Goal: Task Accomplishment & Management: Manage account settings

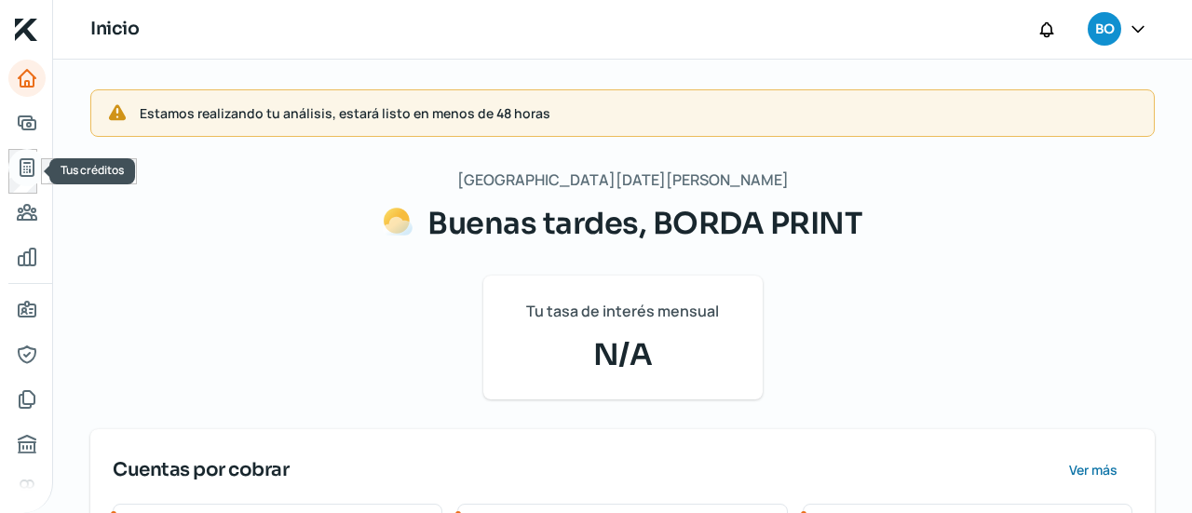
click at [29, 161] on icon "Tus créditos" at bounding box center [27, 167] width 22 height 22
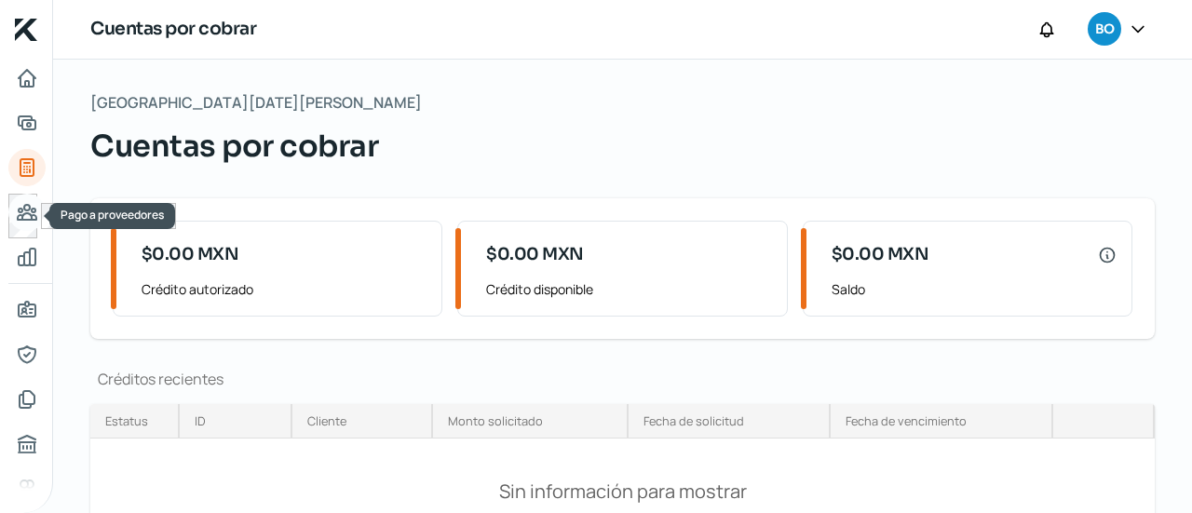
click at [29, 213] on icon "Pago a proveedores" at bounding box center [27, 212] width 19 height 15
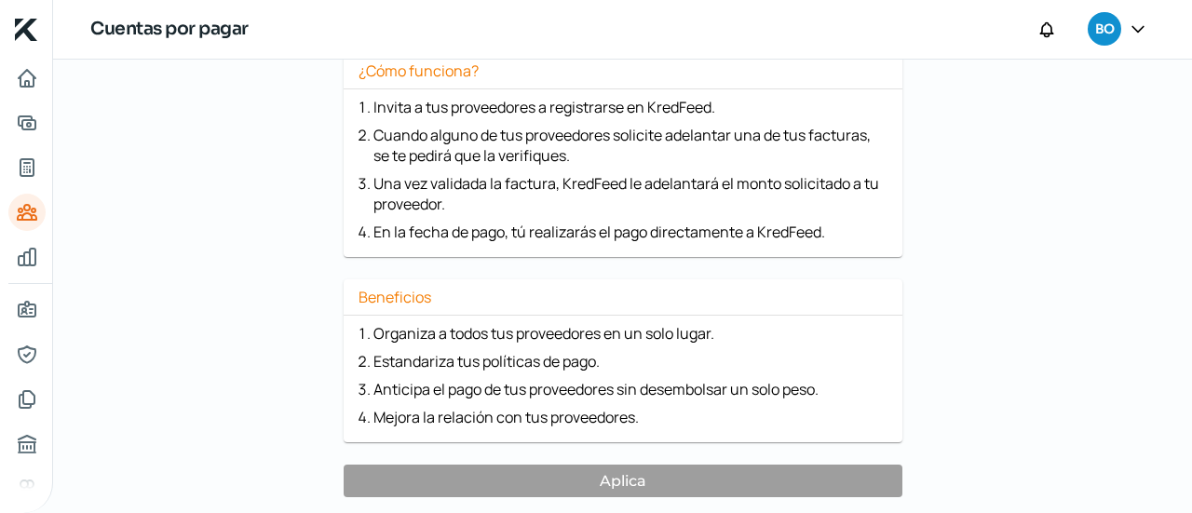
scroll to position [285, 0]
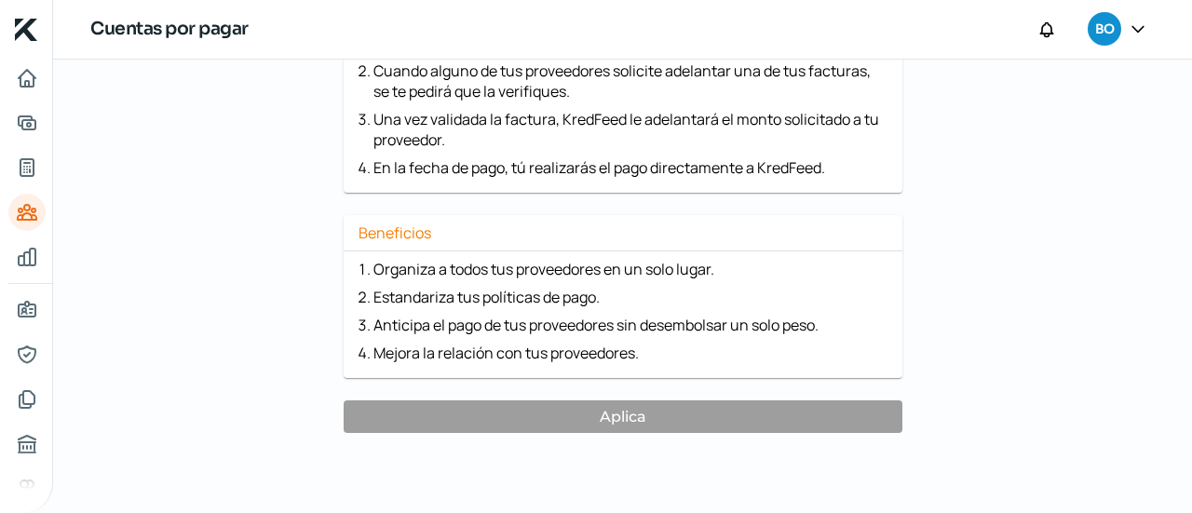
click at [1139, 34] on icon at bounding box center [1138, 29] width 19 height 19
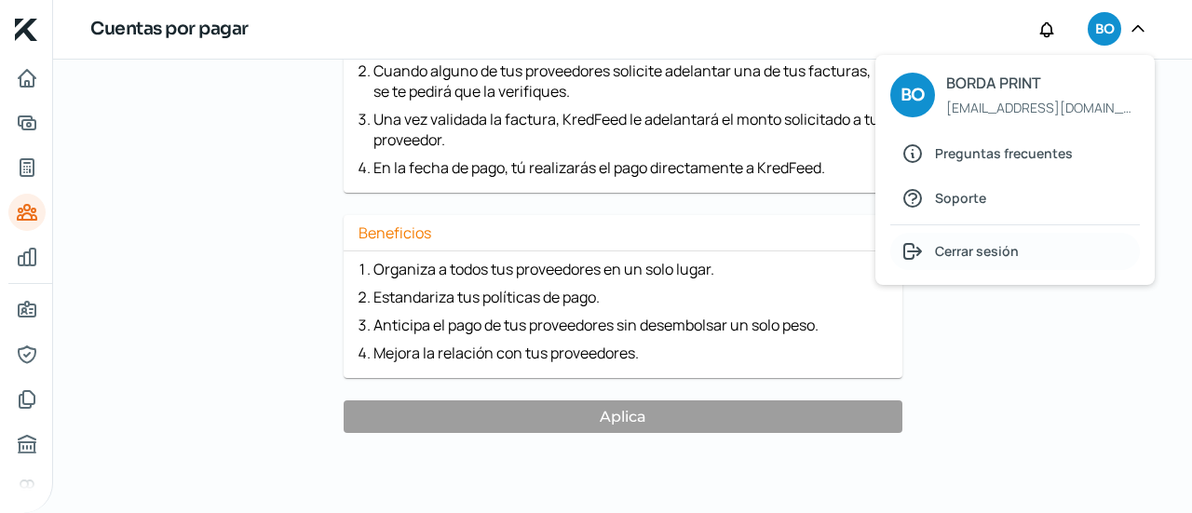
click at [986, 243] on span "Cerrar sesión" at bounding box center [977, 250] width 84 height 23
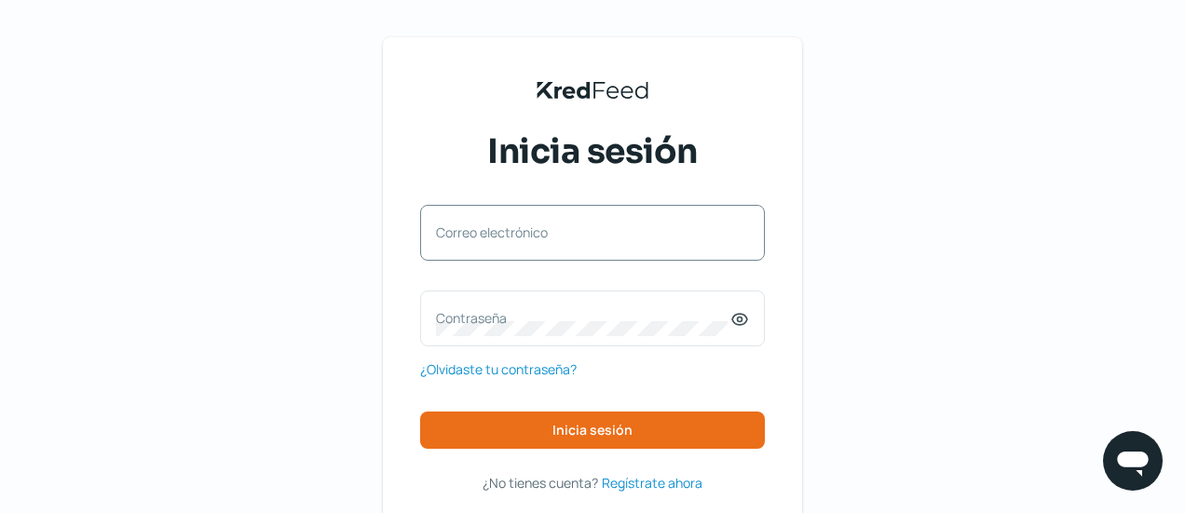
click at [589, 225] on label "Correo electrónico" at bounding box center [583, 233] width 294 height 18
click at [589, 234] on input "Correo electrónico" at bounding box center [592, 242] width 313 height 17
click at [576, 231] on div "Correo electrónico" at bounding box center [592, 233] width 345 height 56
type input "[PERSON_NAME][EMAIL_ADDRESS][DOMAIN_NAME]"
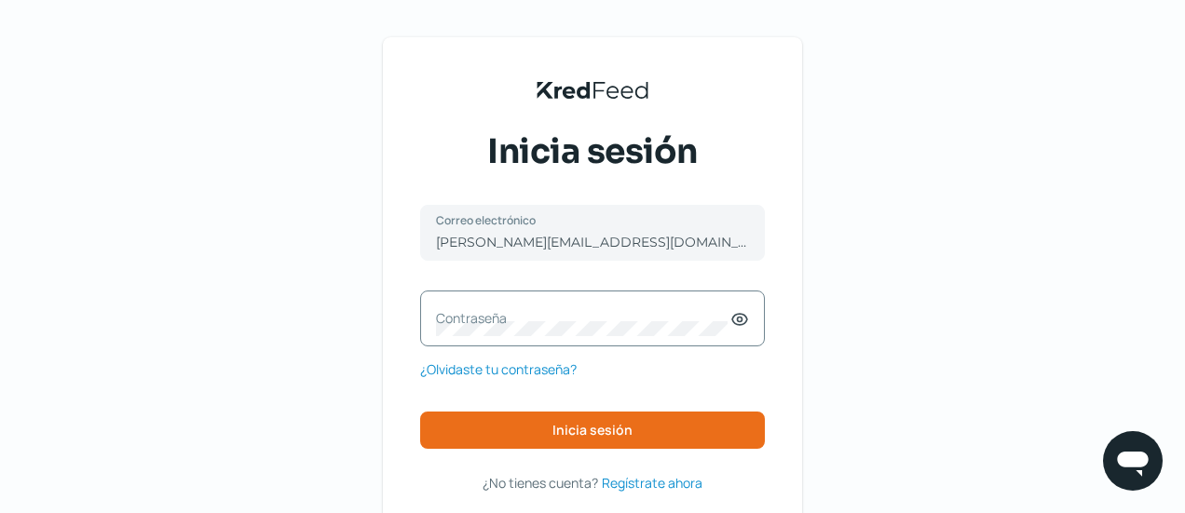
click at [559, 319] on label "Contraseña" at bounding box center [583, 318] width 294 height 18
click at [559, 319] on div "Contraseña" at bounding box center [592, 319] width 345 height 56
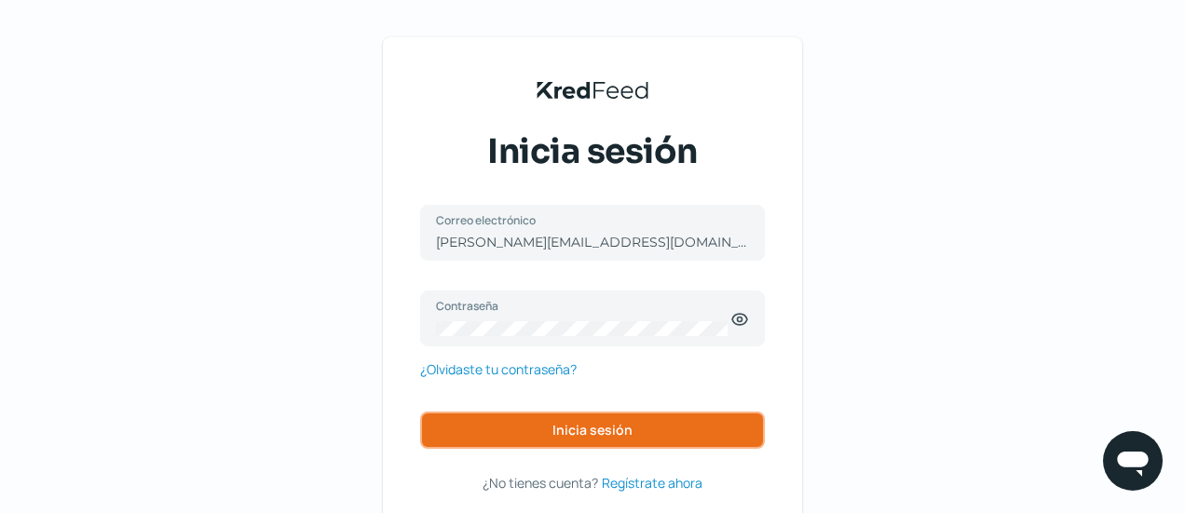
click at [569, 428] on span "Inicia sesión" at bounding box center [592, 430] width 80 height 13
